Goal: Information Seeking & Learning: Learn about a topic

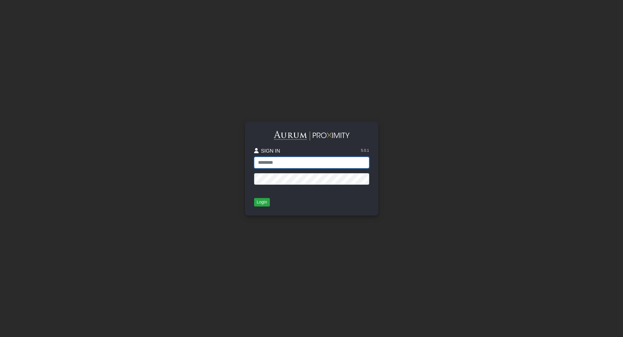
type input "**********"
click at [260, 202] on button "Login" at bounding box center [262, 202] width 16 height 8
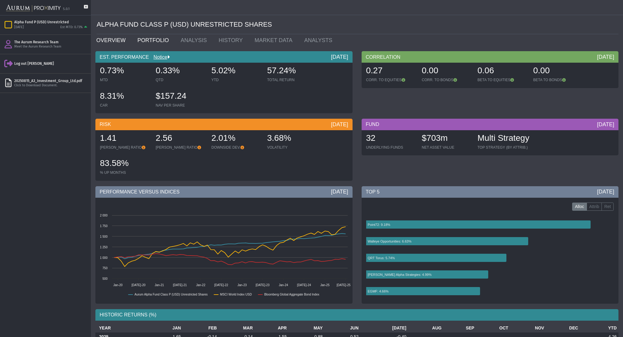
click at [145, 38] on link "PORTFOLIO" at bounding box center [154, 40] width 43 height 12
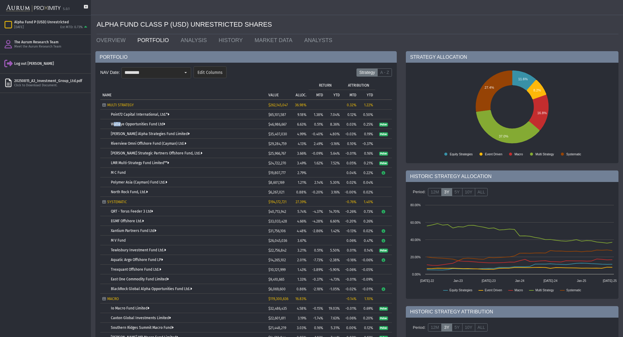
click at [231, 92] on td "NAME" at bounding box center [183, 89] width 166 height 19
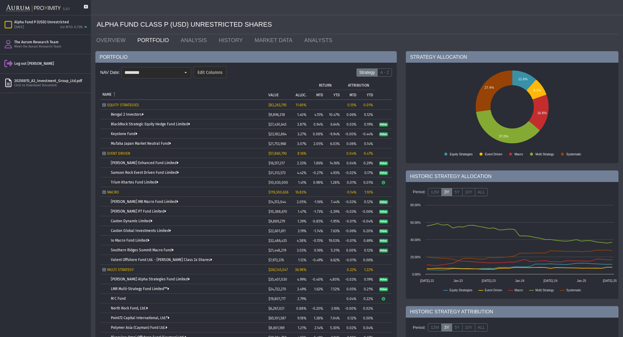
click at [181, 102] on td "EQUITY STRATEGIES" at bounding box center [183, 105] width 166 height 10
click at [104, 104] on icon "Tree list with 37 rows and 10 columns. Press Ctrl + right arrow to expand the f…" at bounding box center [104, 105] width 4 height 4
click at [101, 105] on td "EQUITY STRATEGIES" at bounding box center [183, 105] width 166 height 10
click at [113, 105] on span "EQUITY STRATEGIES" at bounding box center [123, 105] width 32 height 4
click at [104, 105] on icon "Tree list with 37 rows and 10 columns. Press Ctrl + right arrow to expand the f…" at bounding box center [104, 105] width 4 height 4
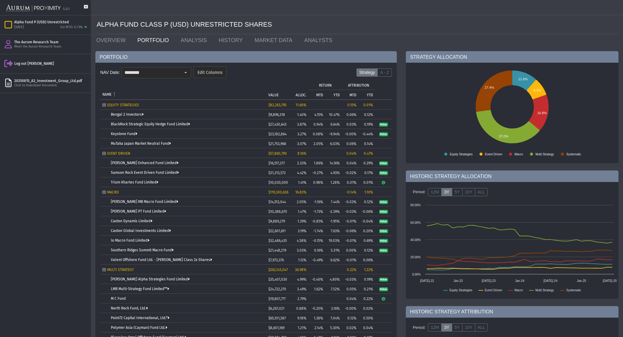
click at [277, 95] on p "VALUE" at bounding box center [273, 95] width 10 height 4
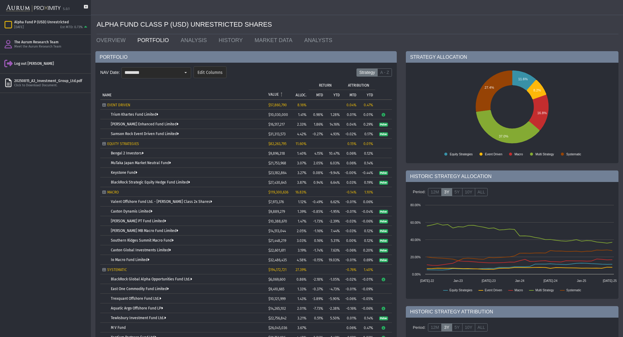
click at [302, 93] on p "ALLOC." at bounding box center [301, 95] width 11 height 4
click at [301, 93] on p "ALLOC." at bounding box center [301, 94] width 10 height 4
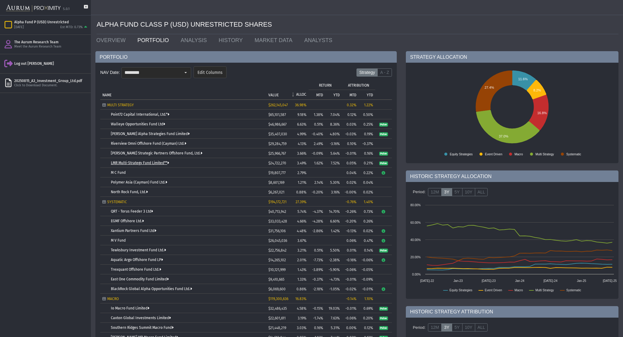
click at [117, 162] on link "LMR Multi-Strategy Fund Limited**" at bounding box center [140, 163] width 58 height 4
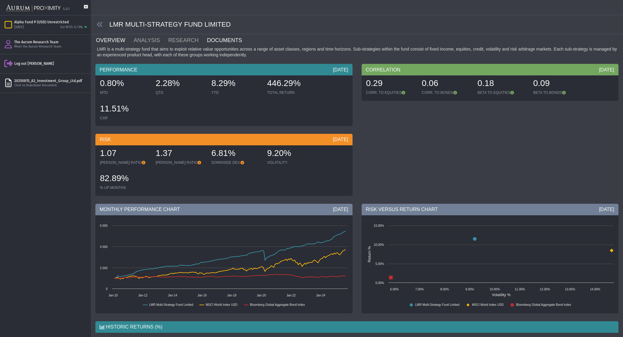
click at [212, 42] on link "DOCUMENTS" at bounding box center [228, 40] width 44 height 12
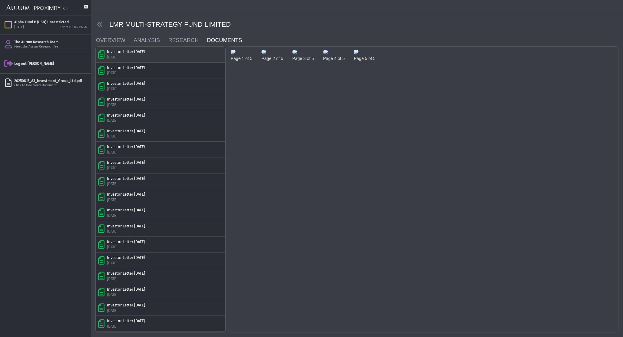
click at [167, 53] on div "Investor Letter [DATE] [DATE]" at bounding box center [160, 54] width 125 height 11
click at [236, 55] on img at bounding box center [233, 52] width 5 height 5
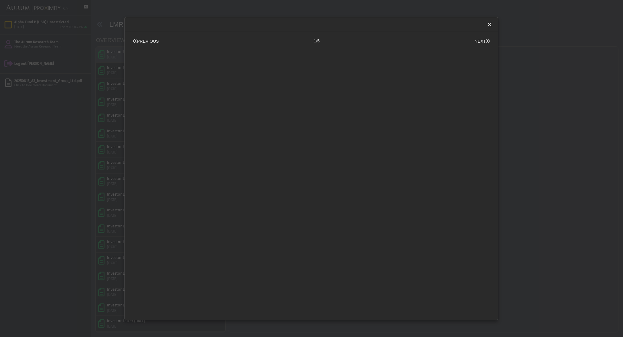
click at [262, 78] on div "PREVIOUS 1/5 NEXT Pull down to refresh... Release to refresh... Refreshing... L…" at bounding box center [311, 168] width 374 height 303
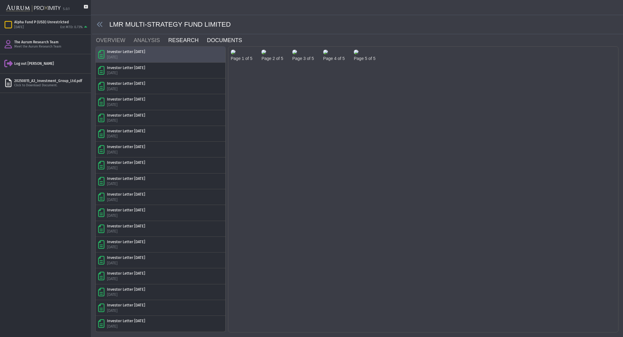
click at [177, 42] on link "RESEARCH" at bounding box center [187, 40] width 39 height 12
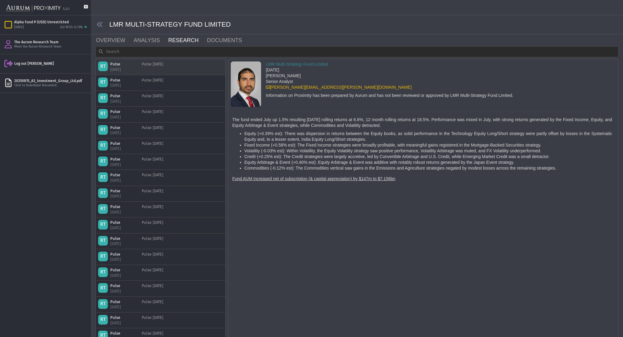
click at [155, 70] on div "Pulse [DATE]" at bounding box center [153, 66] width 22 height 11
click at [139, 41] on link "ANALYSIS" at bounding box center [150, 40] width 35 height 12
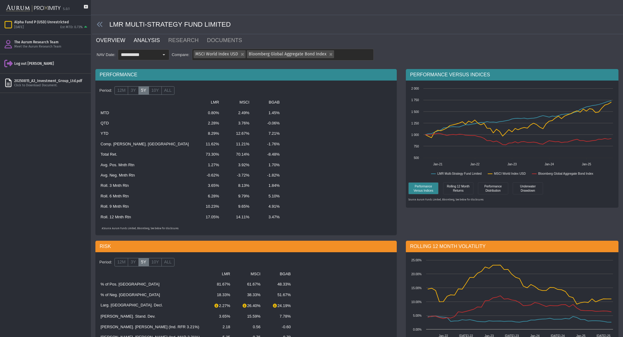
click at [115, 40] on link "OVERVIEW" at bounding box center [114, 40] width 38 height 12
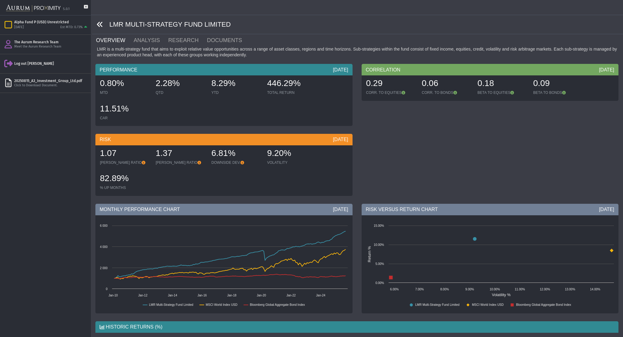
click at [101, 26] on icon at bounding box center [100, 24] width 7 height 7
